Goal: Entertainment & Leisure: Consume media (video, audio)

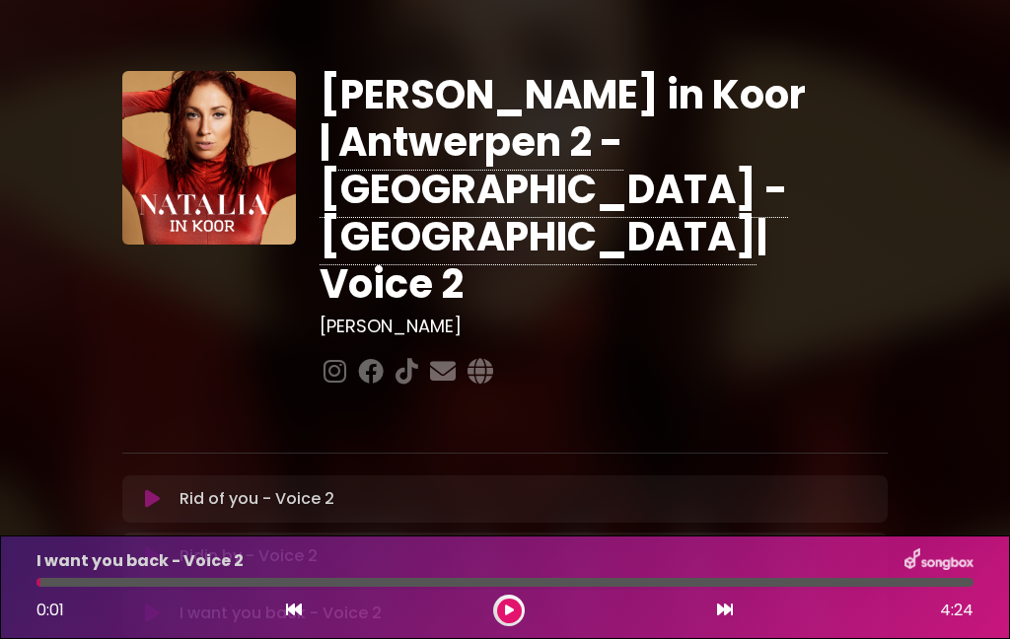
click at [507, 621] on button at bounding box center [509, 611] width 25 height 25
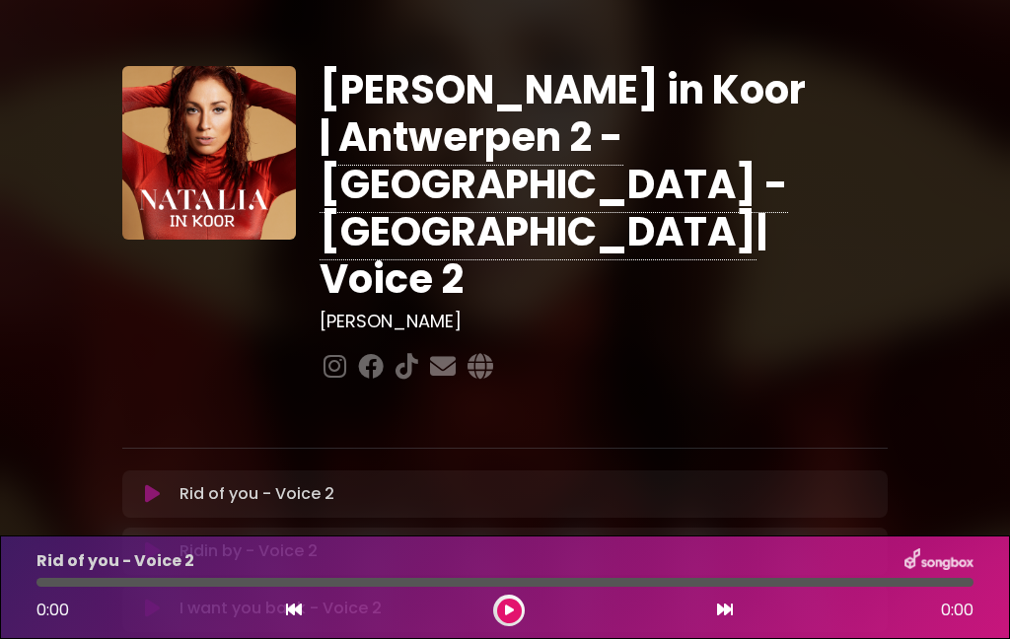
click at [157, 599] on icon at bounding box center [152, 609] width 15 height 20
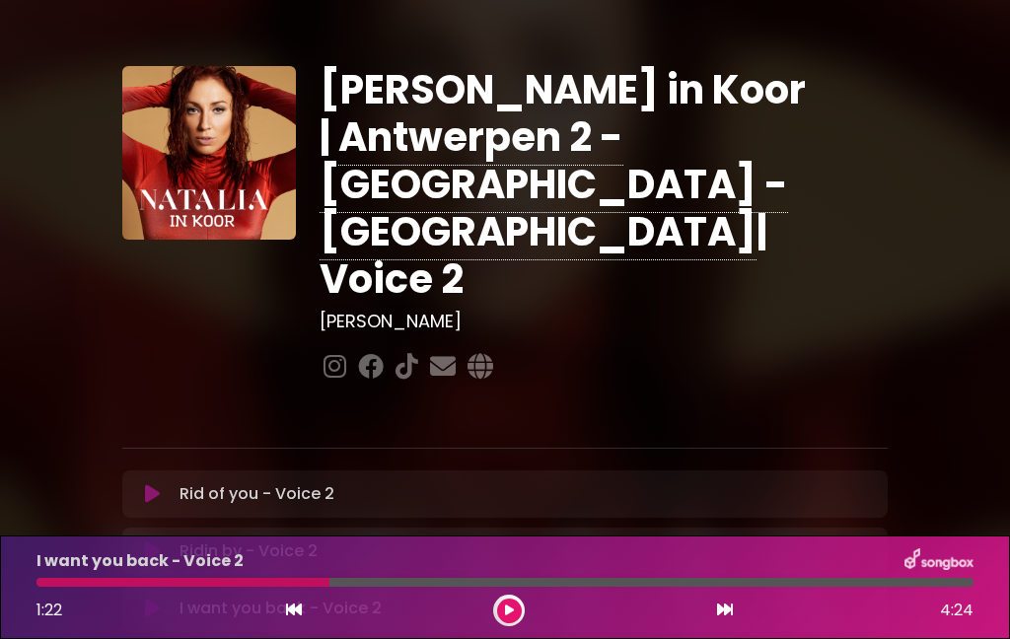
click at [289, 628] on div "I want you back - Voice 2 1:22 4:24" at bounding box center [505, 588] width 1010 height 104
click at [266, 611] on div "1:22 4:24" at bounding box center [505, 611] width 961 height 32
click at [275, 621] on div "1:22 4:24" at bounding box center [505, 611] width 961 height 32
click at [285, 625] on div "1:22 4:24" at bounding box center [505, 611] width 961 height 32
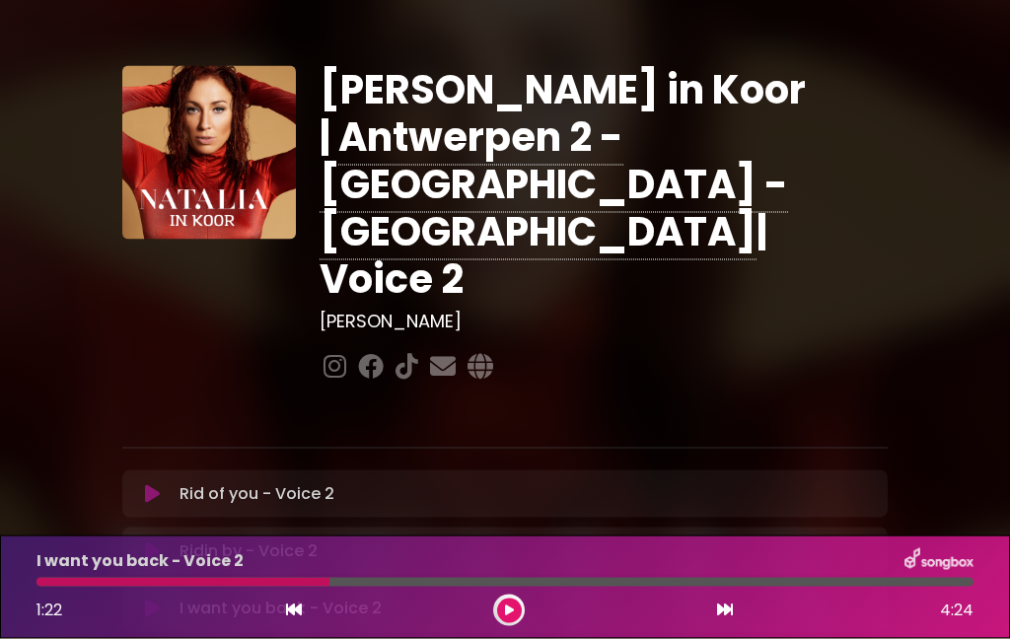
click at [302, 583] on div at bounding box center [182, 582] width 293 height 9
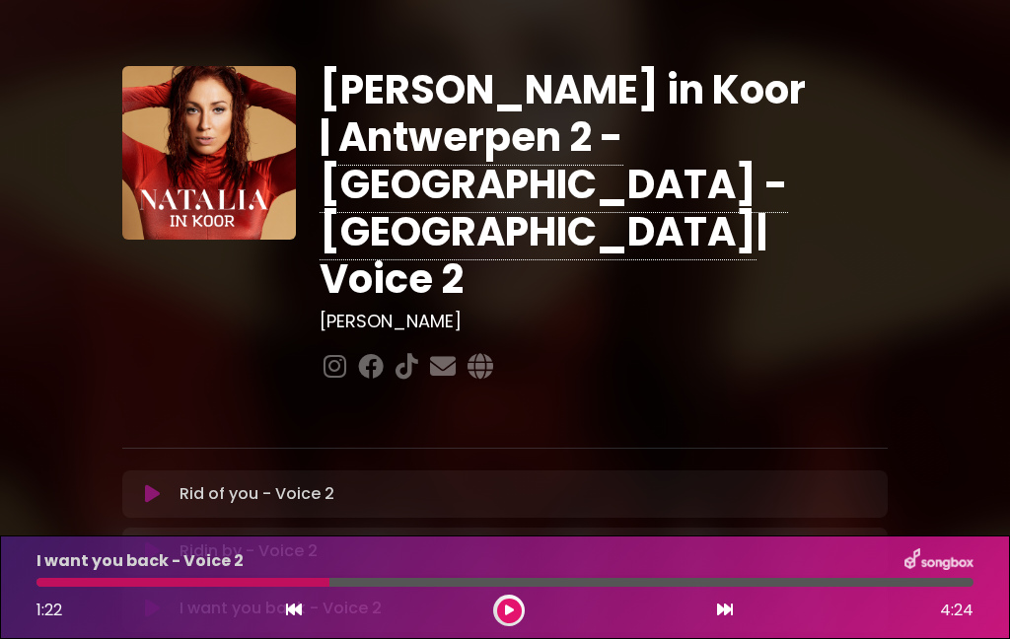
click at [291, 585] on div at bounding box center [182, 582] width 293 height 9
click at [297, 620] on button at bounding box center [294, 611] width 18 height 26
click at [274, 622] on div "1:22 4:24" at bounding box center [505, 611] width 961 height 32
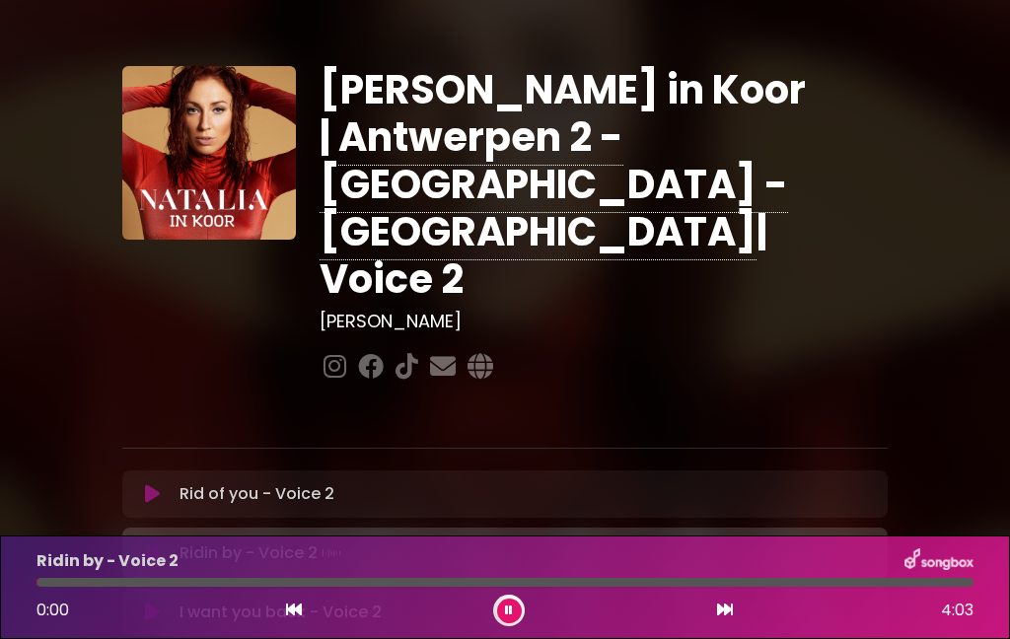
click at [272, 623] on div "0:00 4:03" at bounding box center [505, 611] width 961 height 32
click at [276, 601] on p "I want you back - Voice 2 Loading Track..." at bounding box center [281, 613] width 202 height 24
click at [168, 603] on button at bounding box center [152, 613] width 37 height 20
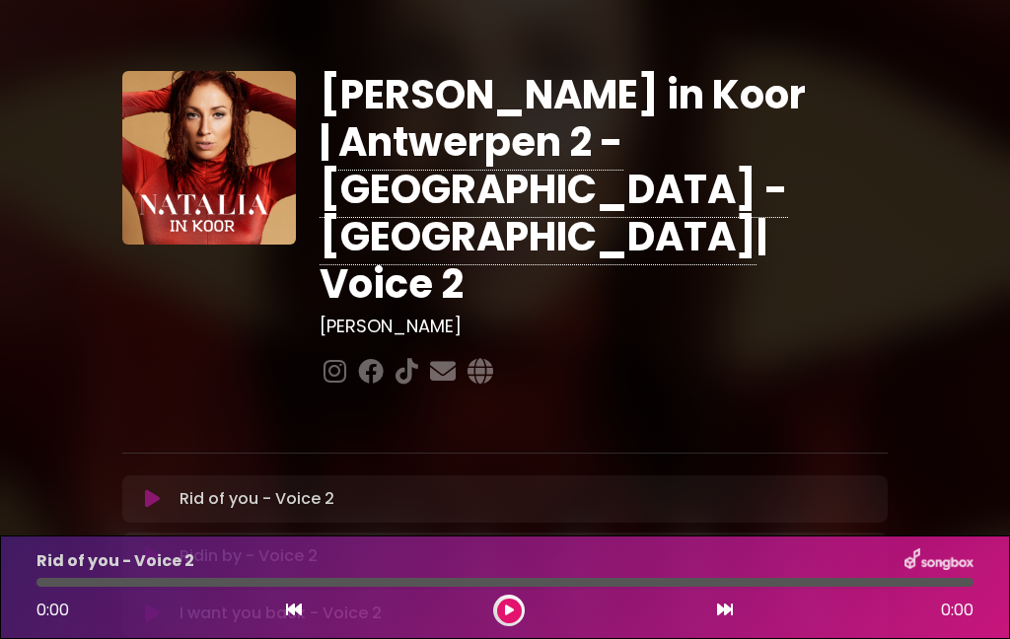
click at [221, 602] on p "I want you back - Voice 2 Loading Track..." at bounding box center [281, 614] width 202 height 24
click at [143, 604] on button at bounding box center [152, 614] width 37 height 20
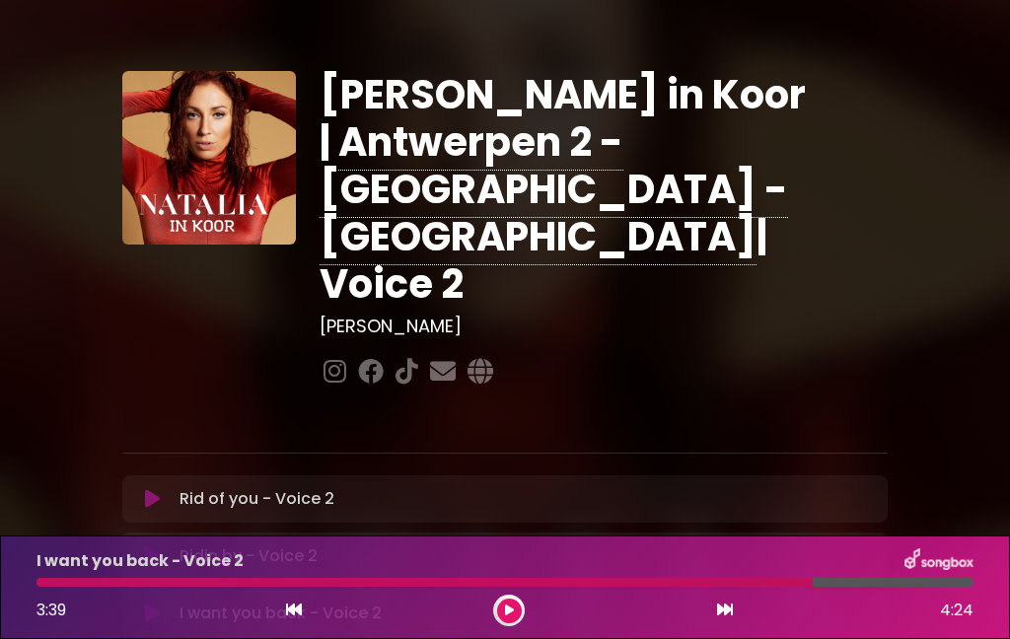
click at [271, 602] on p "I want you back - Voice 2 Loading Track..." at bounding box center [281, 614] width 202 height 24
click at [222, 590] on div "I want you back - Voice 2 Loading Track... Name" at bounding box center [504, 613] width 765 height 47
click at [168, 604] on button at bounding box center [152, 614] width 37 height 20
click at [293, 622] on button at bounding box center [294, 611] width 18 height 26
click at [294, 620] on button at bounding box center [294, 611] width 18 height 26
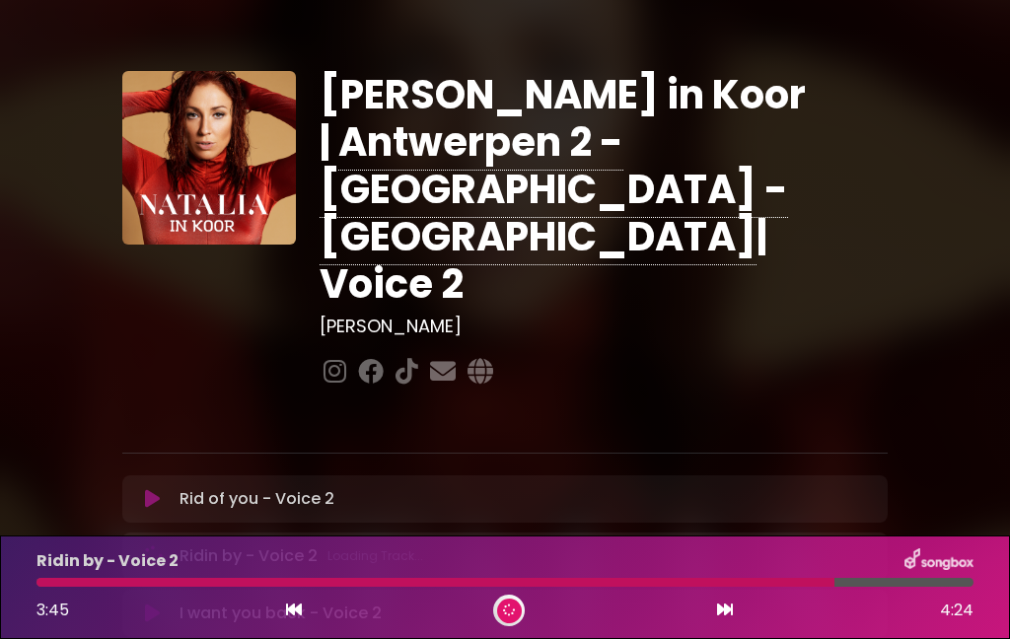
click at [284, 620] on div "3:45 4:24" at bounding box center [505, 611] width 961 height 32
click at [287, 612] on icon at bounding box center [294, 610] width 16 height 16
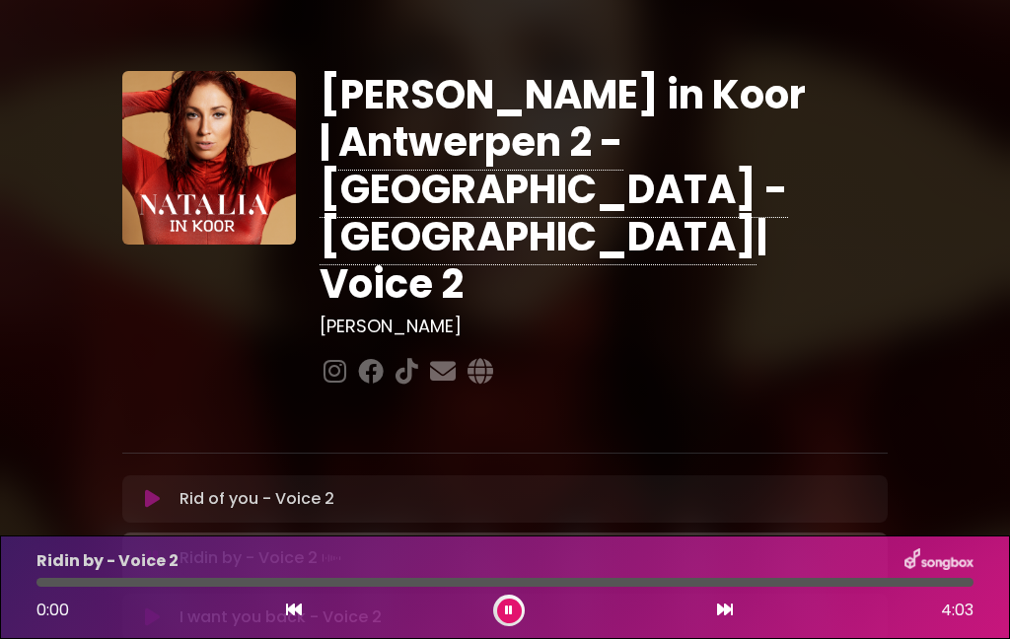
click at [290, 611] on icon at bounding box center [294, 610] width 16 height 16
click at [297, 616] on icon at bounding box center [294, 610] width 16 height 16
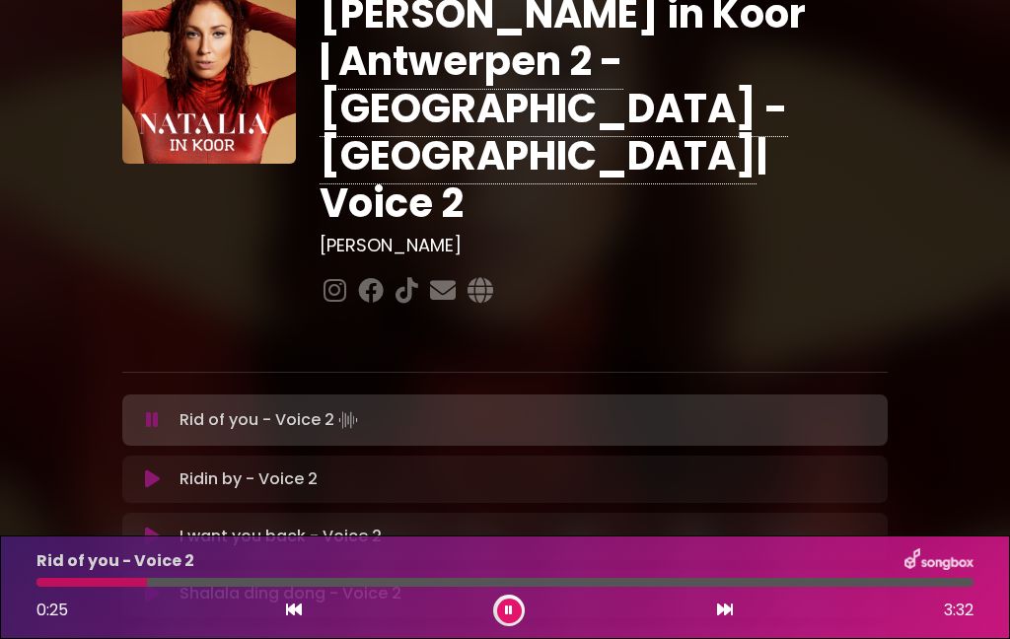
scroll to position [81, 0]
click at [240, 513] on div "I want you back - Voice 2 Loading Track... Name" at bounding box center [504, 536] width 765 height 47
click at [155, 527] on icon at bounding box center [152, 537] width 15 height 20
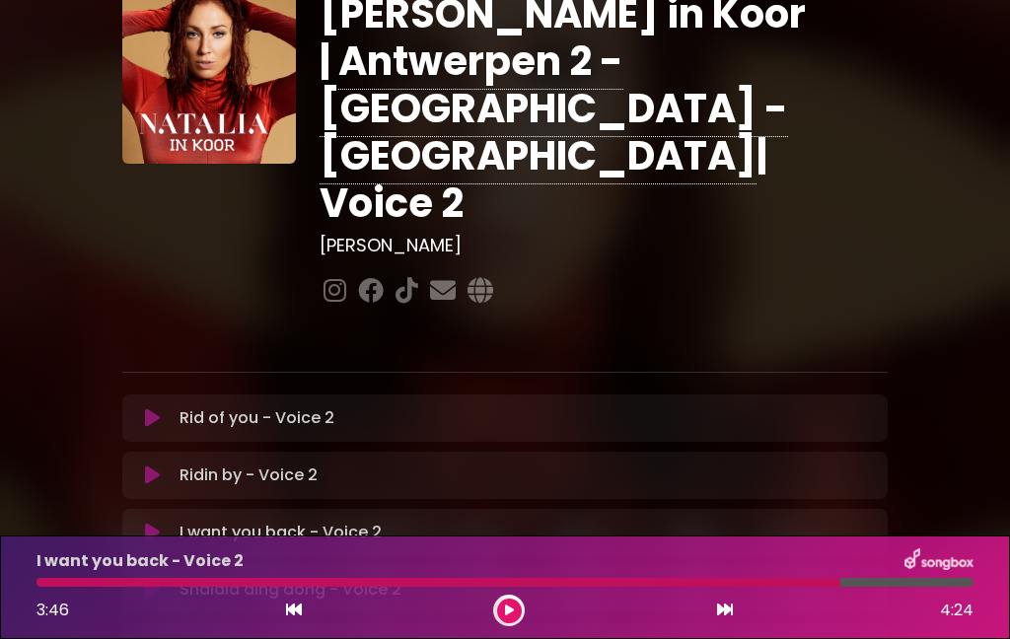
click at [159, 580] on icon at bounding box center [152, 590] width 15 height 20
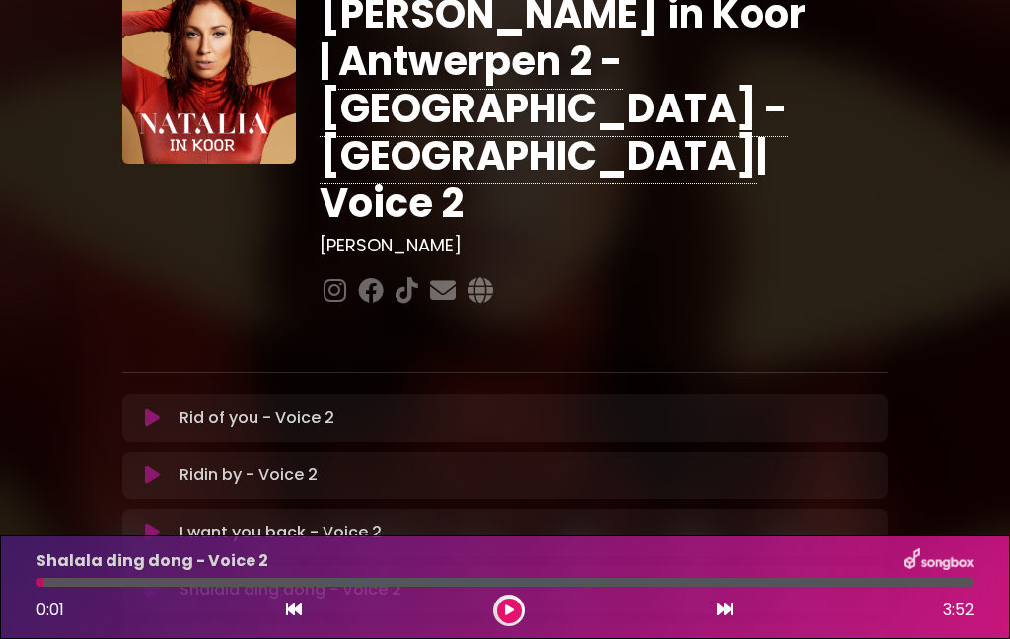
click at [502, 620] on button at bounding box center [509, 611] width 25 height 25
click at [512, 613] on icon at bounding box center [509, 611] width 8 height 12
click at [520, 611] on button at bounding box center [509, 611] width 25 height 25
click at [410, 578] on img at bounding box center [415, 592] width 28 height 28
click at [312, 578] on p "Shalala ding dong - Voice 2 Loading Track..." at bounding box center [305, 592] width 250 height 28
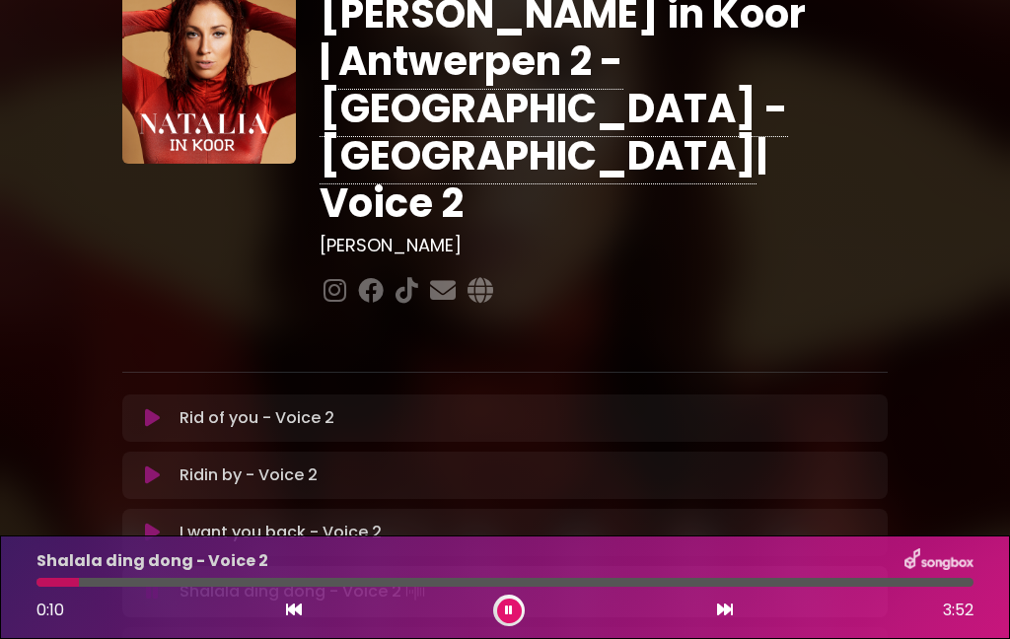
click at [293, 615] on icon at bounding box center [294, 610] width 16 height 16
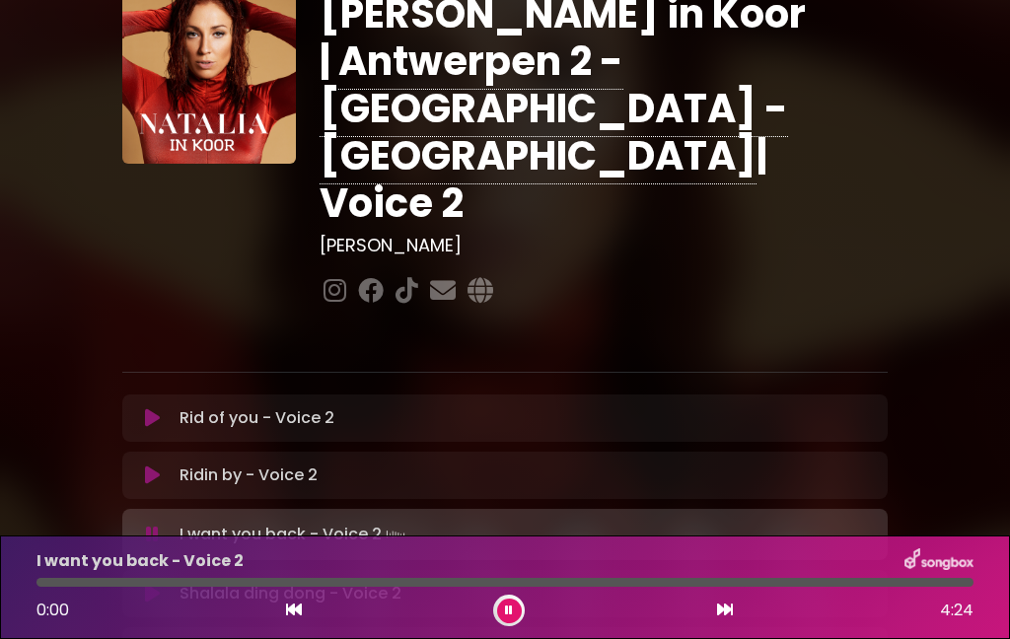
click at [251, 521] on p "I want you back - Voice 2 Loading Track..." at bounding box center [295, 535] width 230 height 28
click at [206, 582] on p "Shalala ding dong - Voice 2 Loading Track..." at bounding box center [291, 594] width 222 height 24
click at [159, 584] on icon at bounding box center [152, 594] width 15 height 20
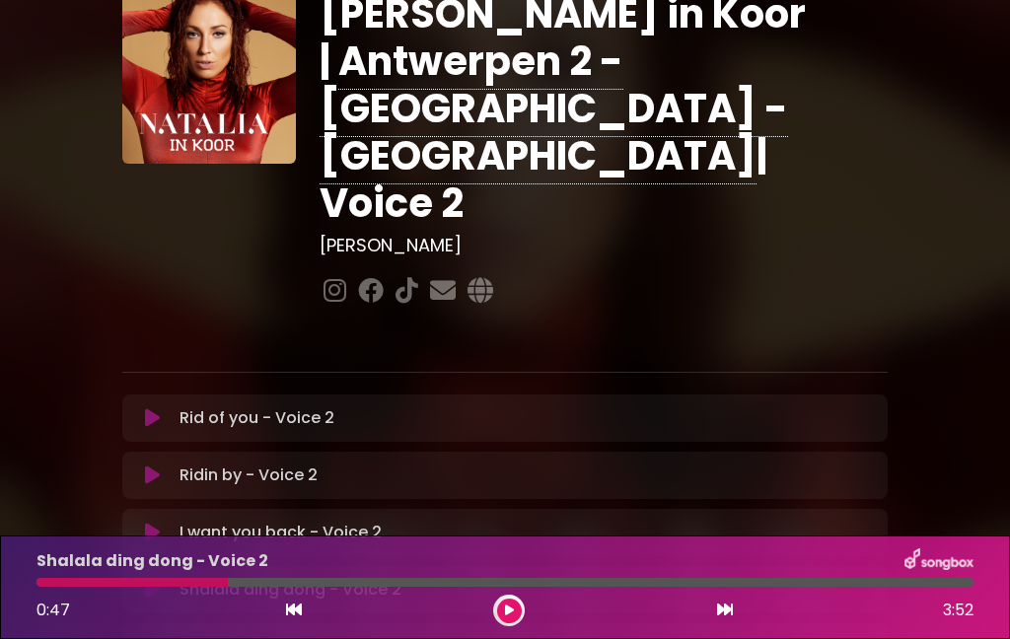
click at [514, 619] on button at bounding box center [509, 611] width 25 height 25
click at [165, 580] on button at bounding box center [152, 590] width 37 height 20
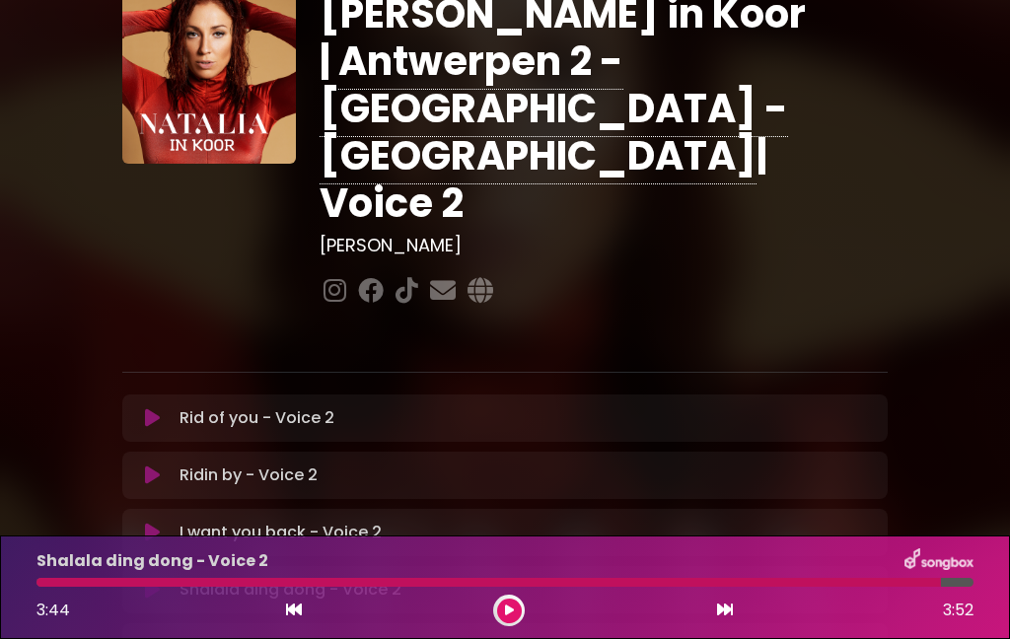
click at [251, 509] on div "I want you back - Voice 2 Loading Track... Name" at bounding box center [504, 532] width 765 height 47
click at [148, 523] on icon at bounding box center [152, 533] width 15 height 20
click at [245, 578] on p "Shalala ding dong - Voice 2 Loading Track..." at bounding box center [291, 590] width 222 height 24
click at [206, 566] on div "Shalala ding dong - Voice 2 Loading Track... Name" at bounding box center [504, 589] width 765 height 47
click at [150, 580] on icon at bounding box center [152, 590] width 15 height 20
